Goal: Task Accomplishment & Management: Manage account settings

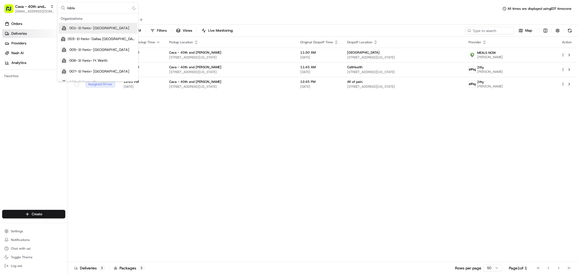
type input "loblaw"
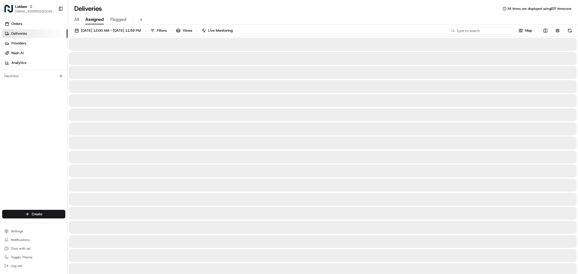
click at [484, 30] on input at bounding box center [481, 31] width 65 height 8
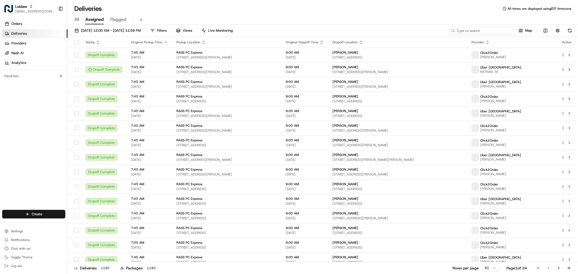
click at [484, 30] on input at bounding box center [481, 31] width 65 height 8
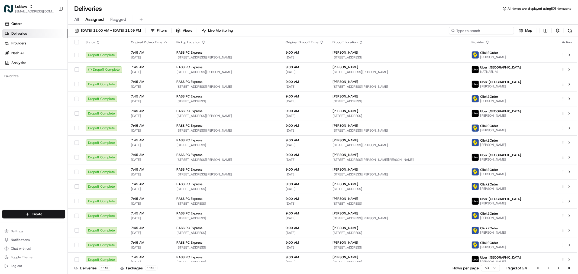
paste input "531900012888105"
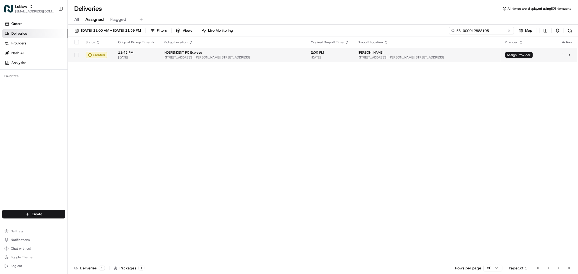
type input "531900012888105"
click at [330, 53] on span "2:00 PM" at bounding box center [330, 52] width 38 height 4
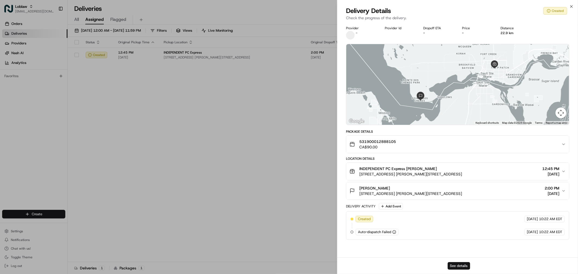
click at [460, 265] on button "See details" at bounding box center [459, 266] width 22 height 8
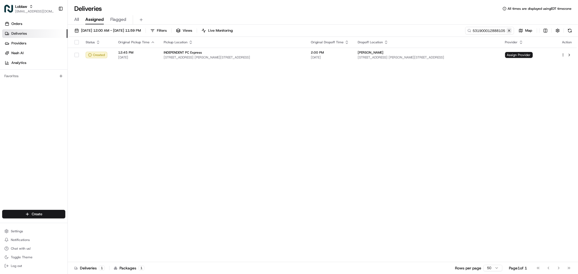
click at [511, 29] on button at bounding box center [508, 30] width 5 height 5
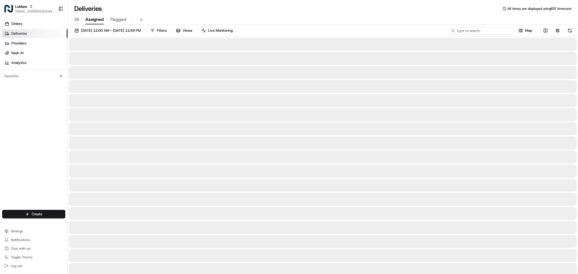
click at [502, 30] on input at bounding box center [481, 31] width 65 height 8
paste input "49 Pointe Des Chenes Crescent, Sault Ste. Marie, ON P6A 5K6, Canada"
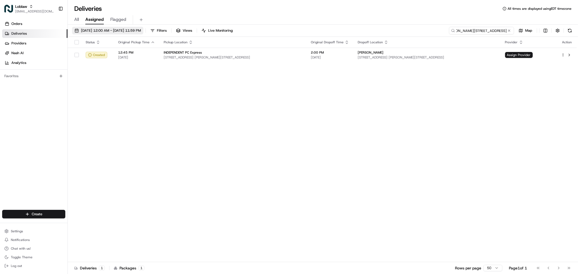
type input "49 Pointe Des Chenes Crescent, Sault Ste. Marie, ON P6A 5K6, Canada"
click at [98, 27] on button "Aug 22 2025 12:00 AM - Aug 22 2025 11:59 PM" at bounding box center [107, 31] width 71 height 8
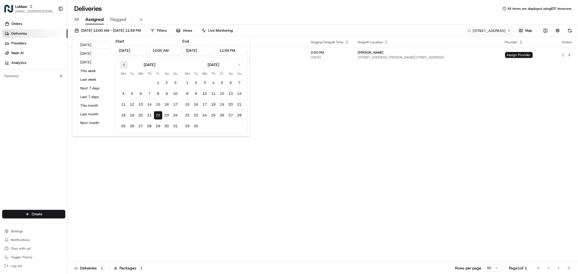
click at [123, 65] on button "Go to previous month" at bounding box center [124, 65] width 8 height 8
click at [133, 83] on button "1" at bounding box center [132, 83] width 9 height 9
type input "Jul 1, 2025"
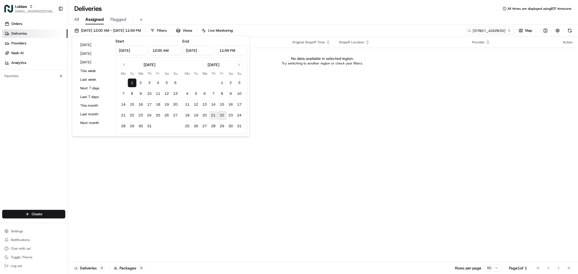
click at [215, 114] on button "21" at bounding box center [213, 115] width 9 height 9
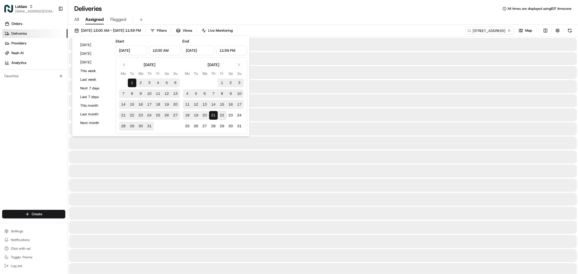
type input "Aug 21, 2025"
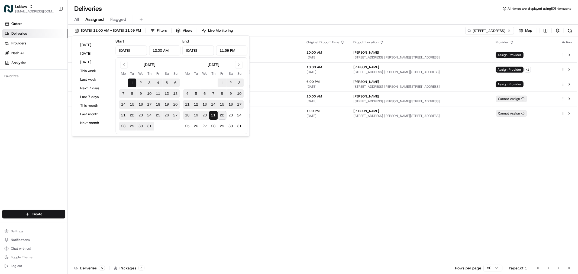
click at [321, 23] on div "All Assigned Flagged" at bounding box center [323, 19] width 510 height 9
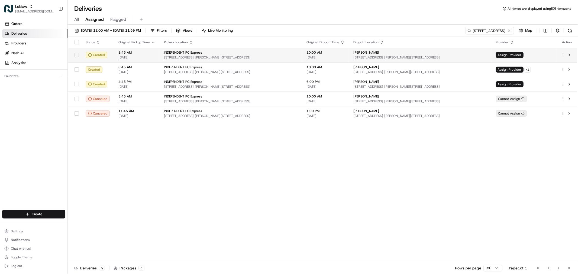
click at [353, 56] on span "49 Pointe Des Chenes Crescent, Sault Ste. Marie, ON P6A 5K6, Canada" at bounding box center [420, 57] width 134 height 4
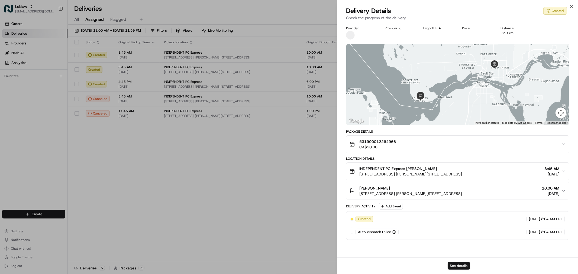
click at [455, 262] on button "See details" at bounding box center [459, 266] width 22 height 8
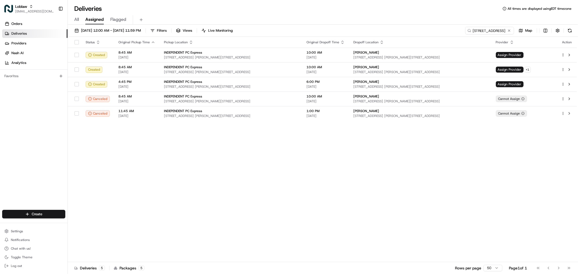
click at [334, 155] on div "Status Original Pickup Time Pickup Location Original Dropoff Time Dropoff Locat…" at bounding box center [322, 149] width 509 height 225
type input "chowly"
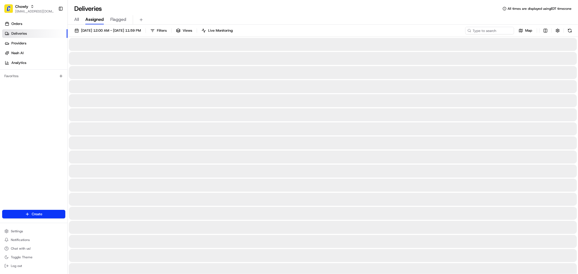
drag, startPoint x: 468, startPoint y: 163, endPoint x: 475, endPoint y: 36, distance: 127.3
click at [443, 24] on div "All Assigned Flagged" at bounding box center [323, 19] width 510 height 9
click at [476, 32] on input at bounding box center [481, 31] width 65 height 8
click at [476, 30] on input at bounding box center [481, 31] width 65 height 8
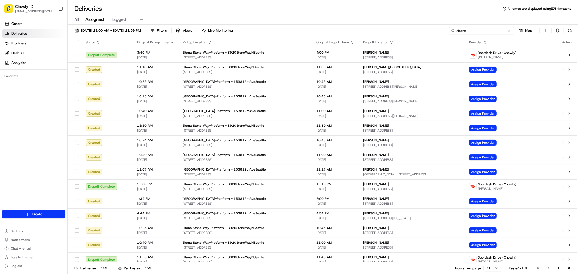
type input "eltana"
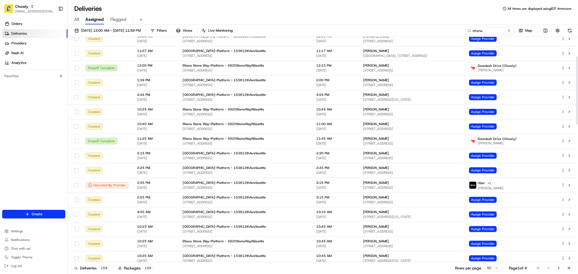
scroll to position [120, 0]
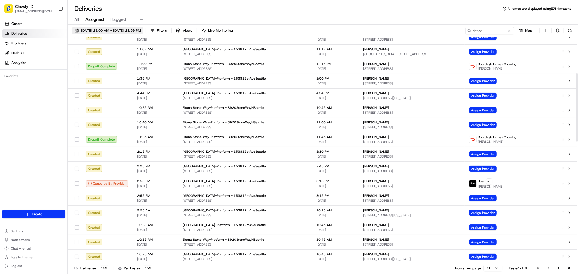
click at [141, 31] on span "07/01/2025 12:00 AM - 08/21/2025 11:59 PM" at bounding box center [111, 30] width 60 height 5
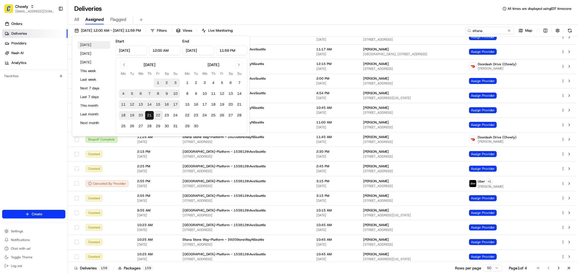
click at [87, 42] on button "Today" at bounding box center [94, 45] width 33 height 8
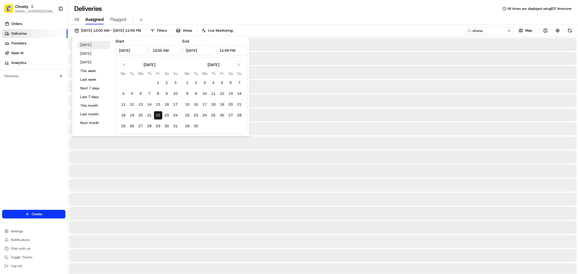
type input "Aug 22, 2025"
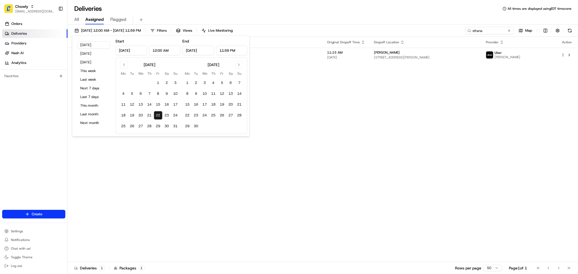
click at [348, 15] on div "All Assigned Flagged" at bounding box center [323, 19] width 510 height 9
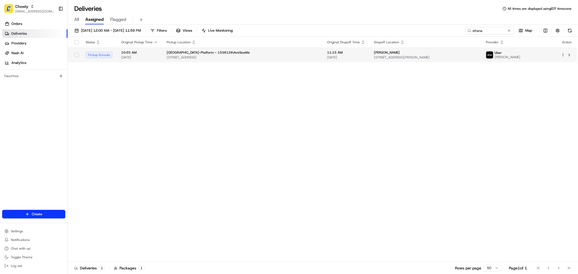
click at [350, 52] on span "11:15 AM" at bounding box center [346, 52] width 38 height 4
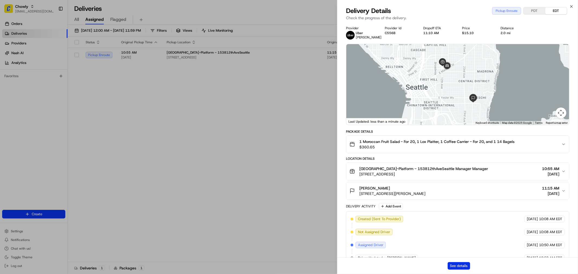
click at [459, 264] on button "See details" at bounding box center [459, 266] width 22 height 8
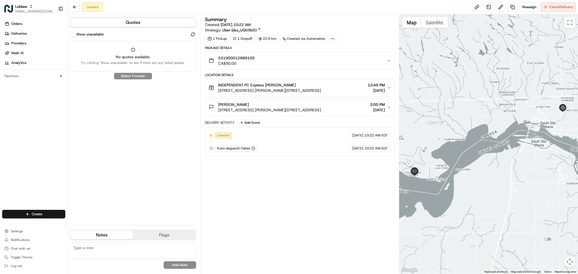
click at [73, 35] on button "Show unavailable" at bounding box center [72, 34] width 5 height 5
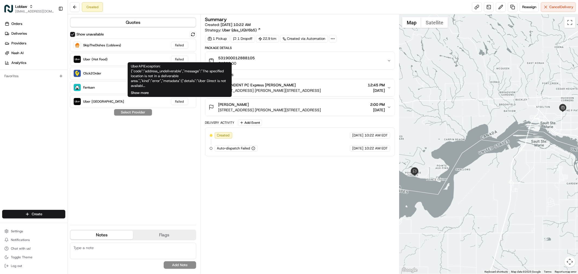
click at [147, 91] on button "Show more" at bounding box center [140, 93] width 18 height 5
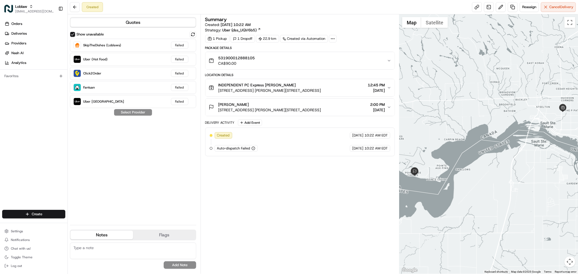
drag, startPoint x: 348, startPoint y: 111, endPoint x: 219, endPoint y: 111, distance: 128.2
click at [219, 111] on div "Lindsay Acton 49 Pointe Des Chenes Crescent, Sault Ste. Marie, ON P6A 5K6, Cana…" at bounding box center [298, 107] width 178 height 11
copy span "49 Pointe Des Chenes Crescent, Sault Ste. Marie, ON P6A 5K6, Canada"
click at [286, 218] on div "Summary Created: Aug 22 2025 10:22 AM Strategy: Uber (dss_UQV6b5) 1 Pickup 1 Dr…" at bounding box center [300, 144] width 190 height 254
click at [548, 10] on button "Cancel Delivery" at bounding box center [558, 7] width 35 height 10
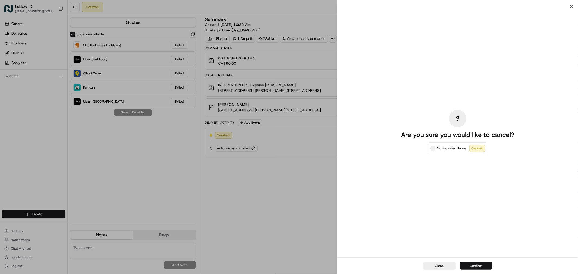
click at [467, 264] on button "Confirm" at bounding box center [476, 266] width 33 height 8
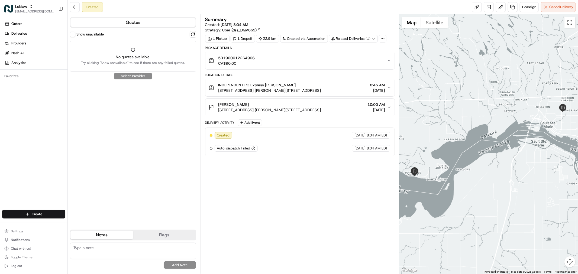
click at [71, 35] on button "Show unavailable" at bounding box center [72, 34] width 5 height 5
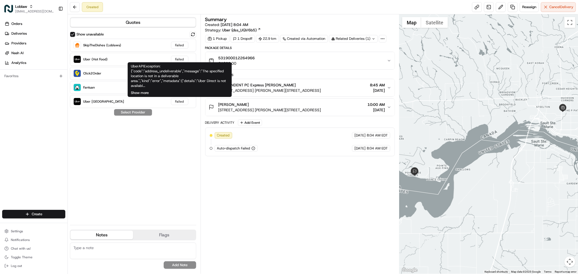
click at [140, 92] on button "Show more" at bounding box center [140, 93] width 18 height 5
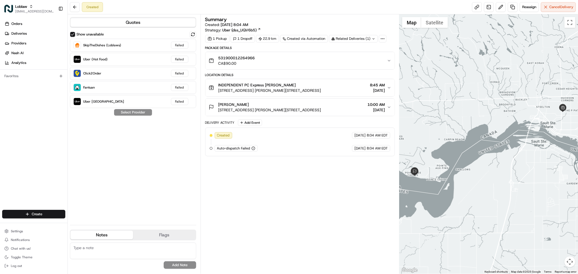
click at [276, 177] on div "Summary Created: Aug 2 2025 8:04 AM Strategy: Uber (dss_UQV6b5) 1 Pickup 1 Drop…" at bounding box center [300, 144] width 190 height 254
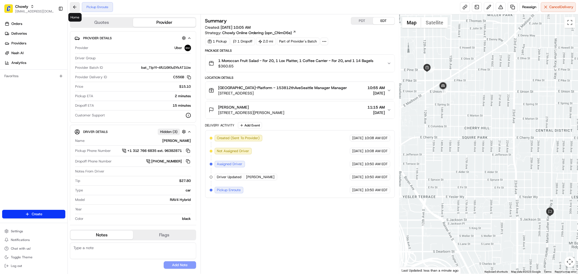
click at [77, 7] on button at bounding box center [75, 7] width 10 height 10
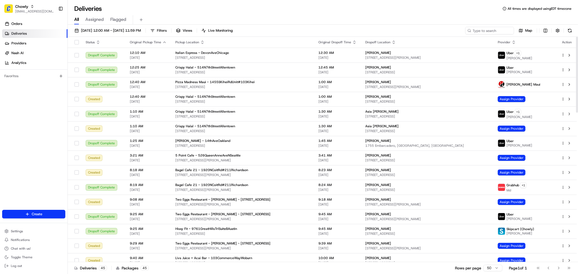
click at [360, 13] on div "All Assigned Flagged" at bounding box center [323, 19] width 510 height 12
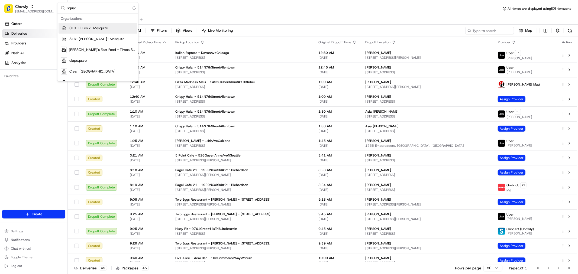
type input "square"
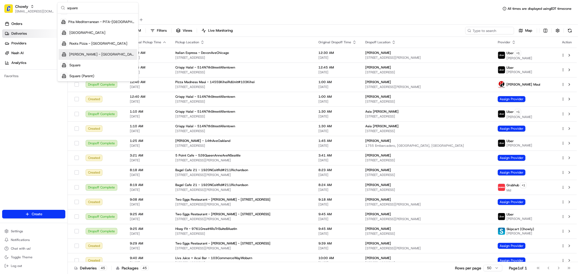
scroll to position [71, 0]
